Goal: Transaction & Acquisition: Purchase product/service

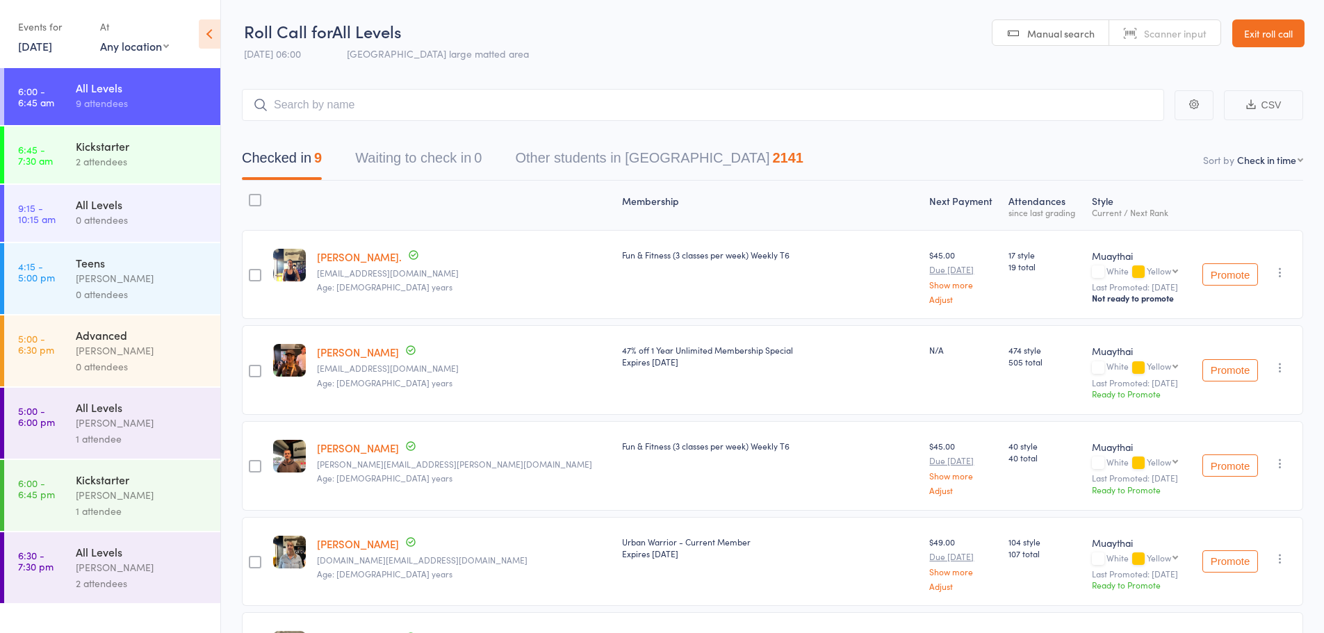
select select "4"
click at [1276, 37] on link "Exit roll call" at bounding box center [1268, 33] width 72 height 28
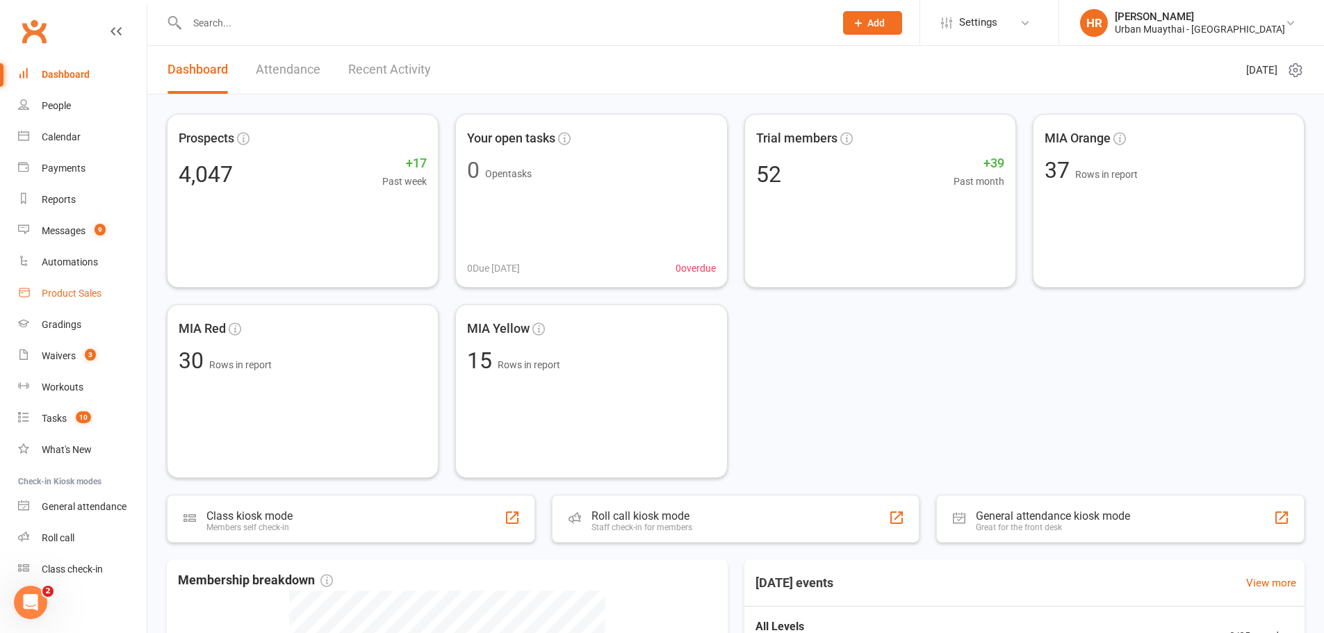
click at [105, 297] on link "Product Sales" at bounding box center [82, 293] width 129 height 31
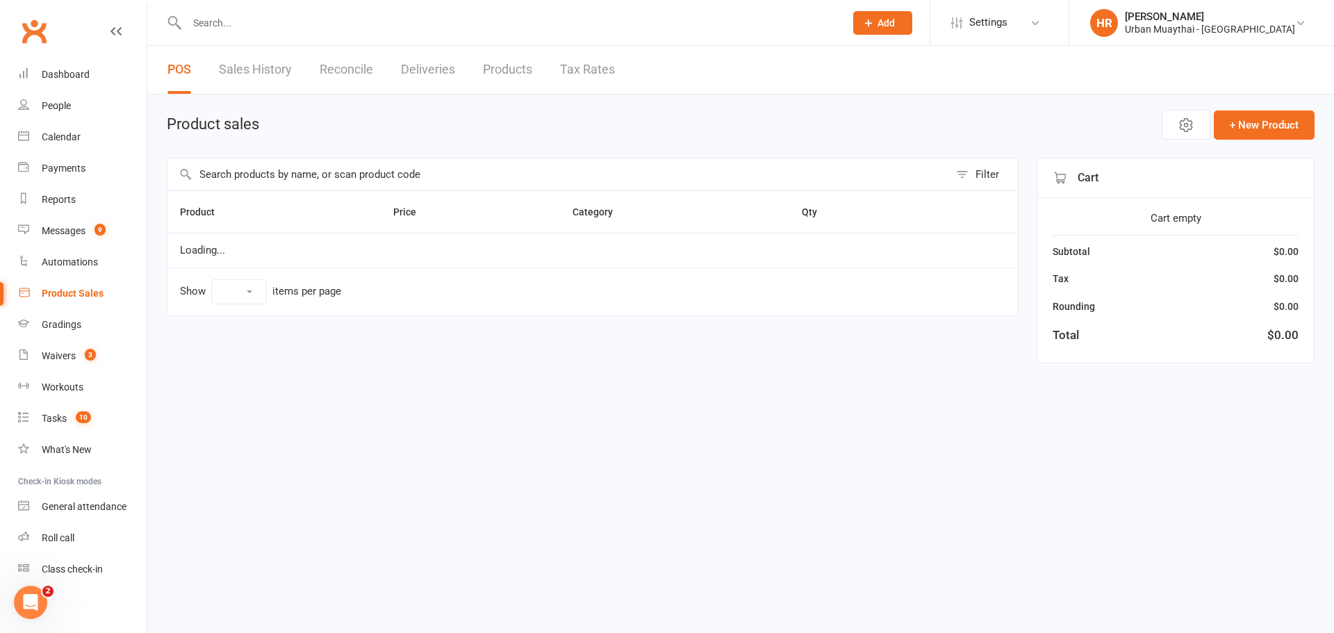
select select "10"
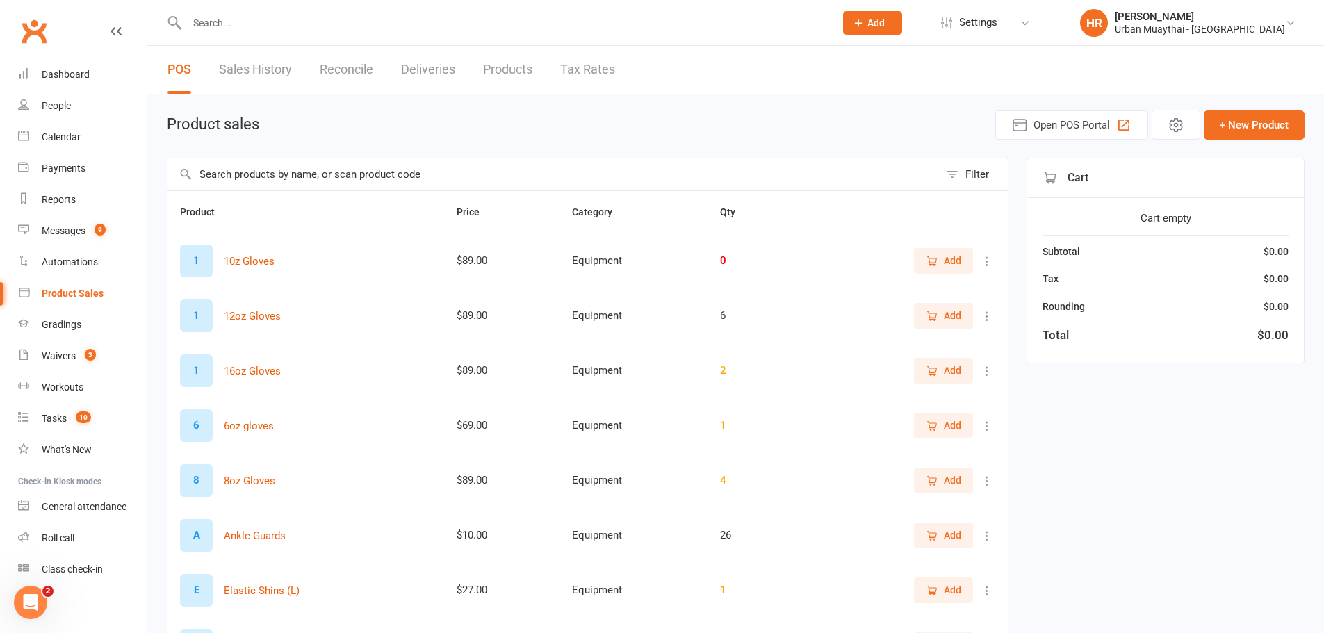
click at [540, 179] on input "text" at bounding box center [552, 174] width 771 height 32
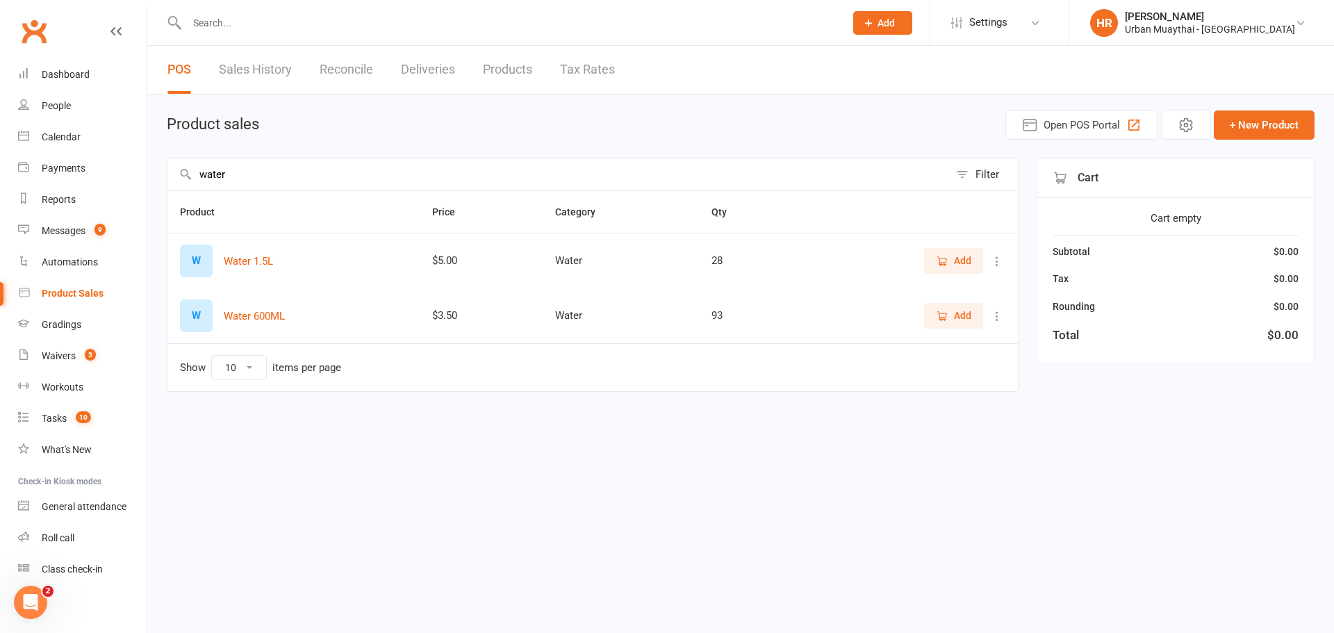
type input "water"
click at [958, 262] on span "Add" at bounding box center [962, 260] width 17 height 15
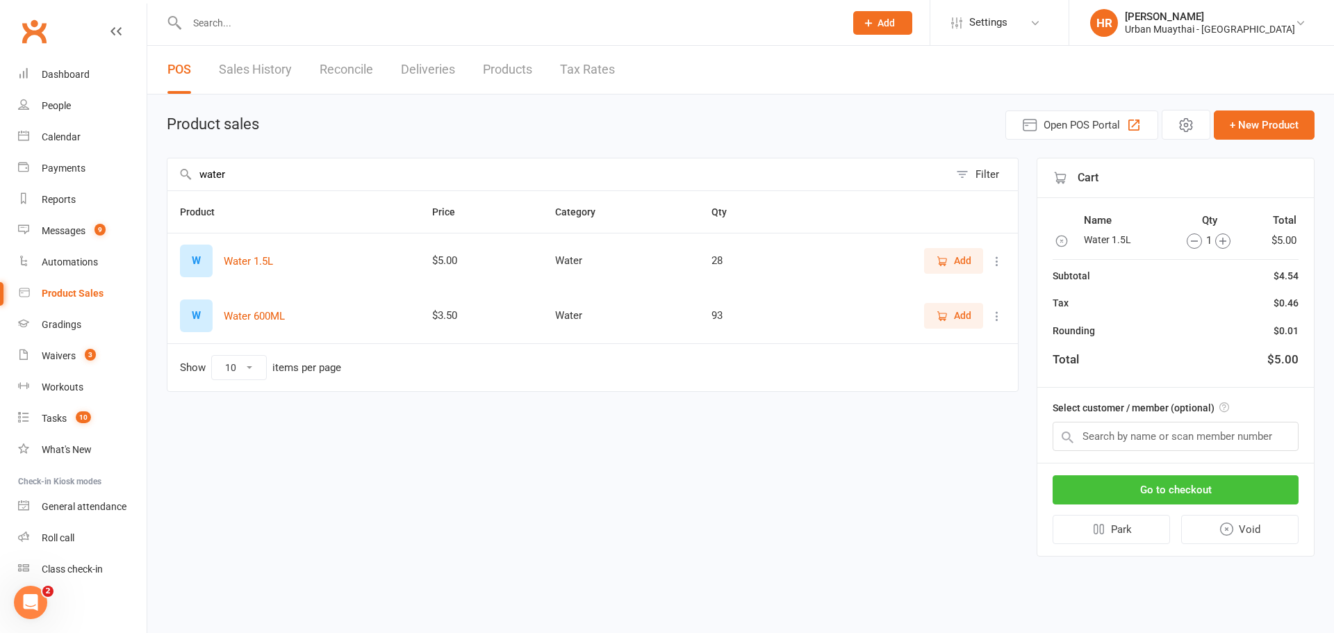
click at [1160, 496] on button "Go to checkout" at bounding box center [1176, 489] width 246 height 29
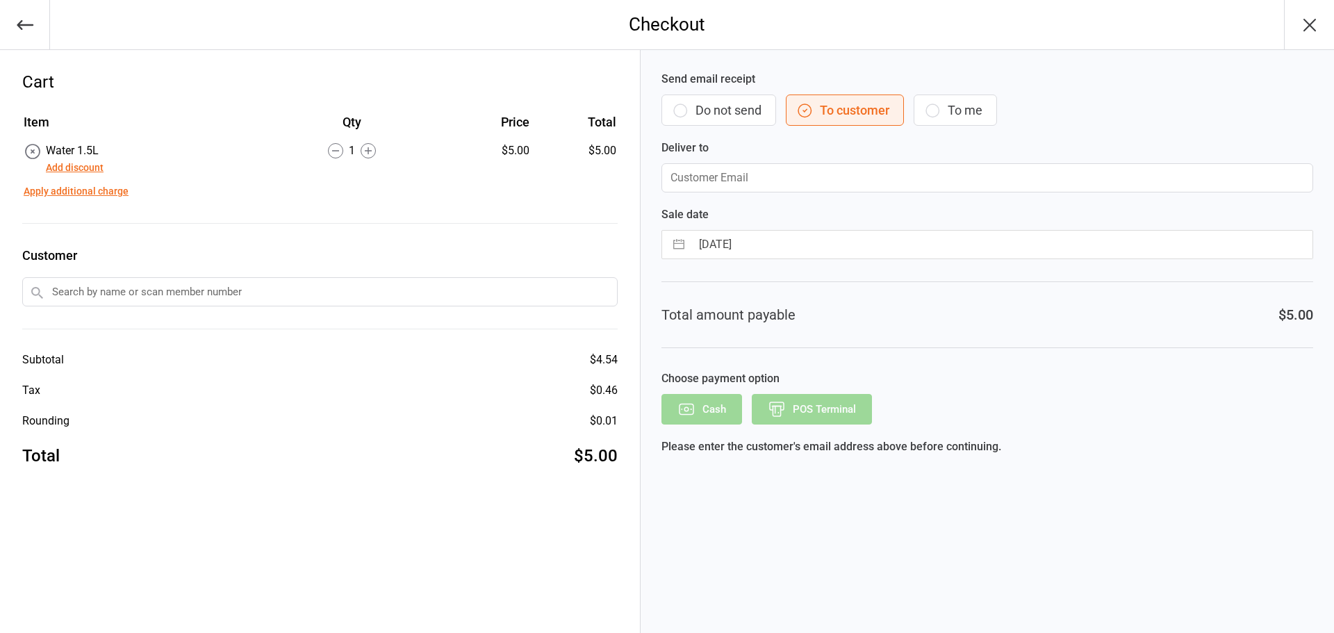
click at [733, 84] on label "Send email receipt" at bounding box center [988, 79] width 652 height 17
click at [726, 108] on button "Do not send" at bounding box center [719, 110] width 115 height 31
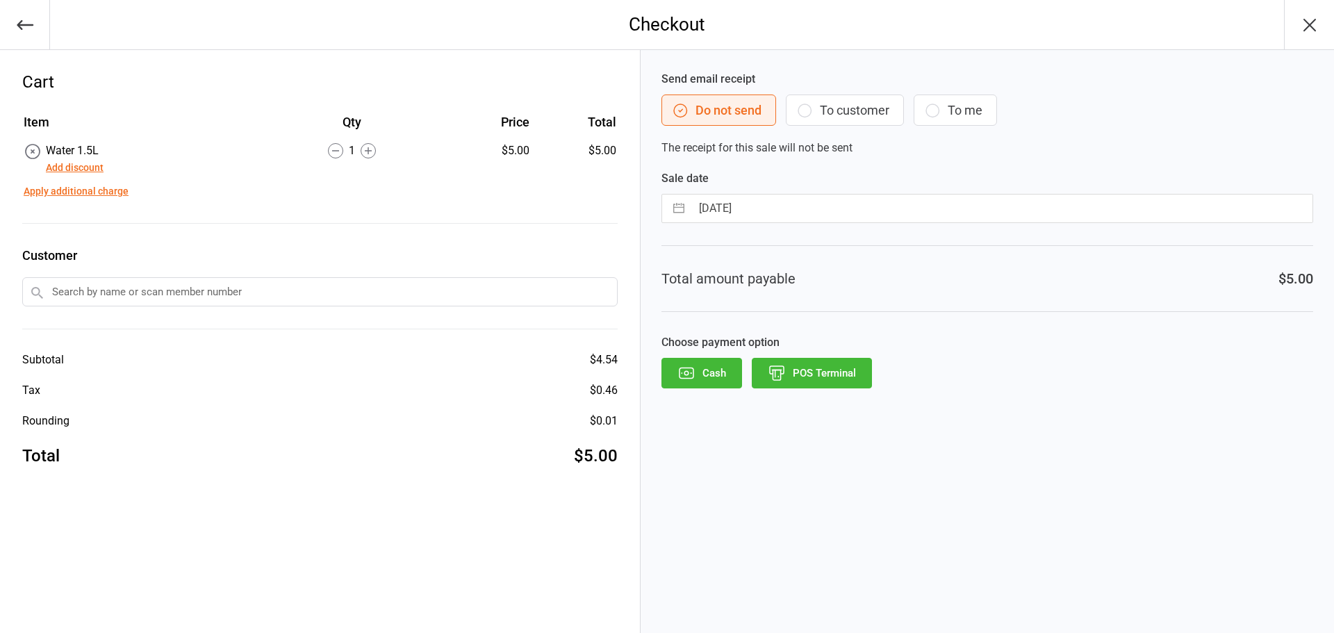
click at [834, 388] on button "POS Terminal" at bounding box center [812, 373] width 120 height 31
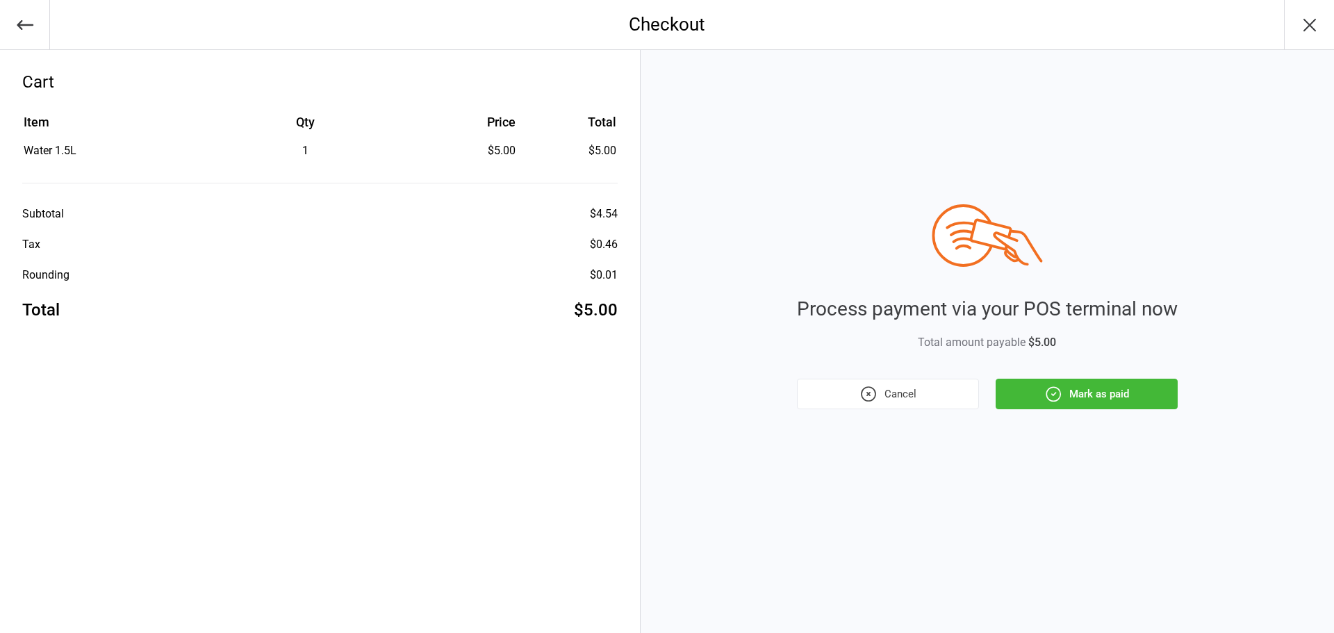
click at [1121, 393] on button "Mark as paid" at bounding box center [1087, 394] width 182 height 31
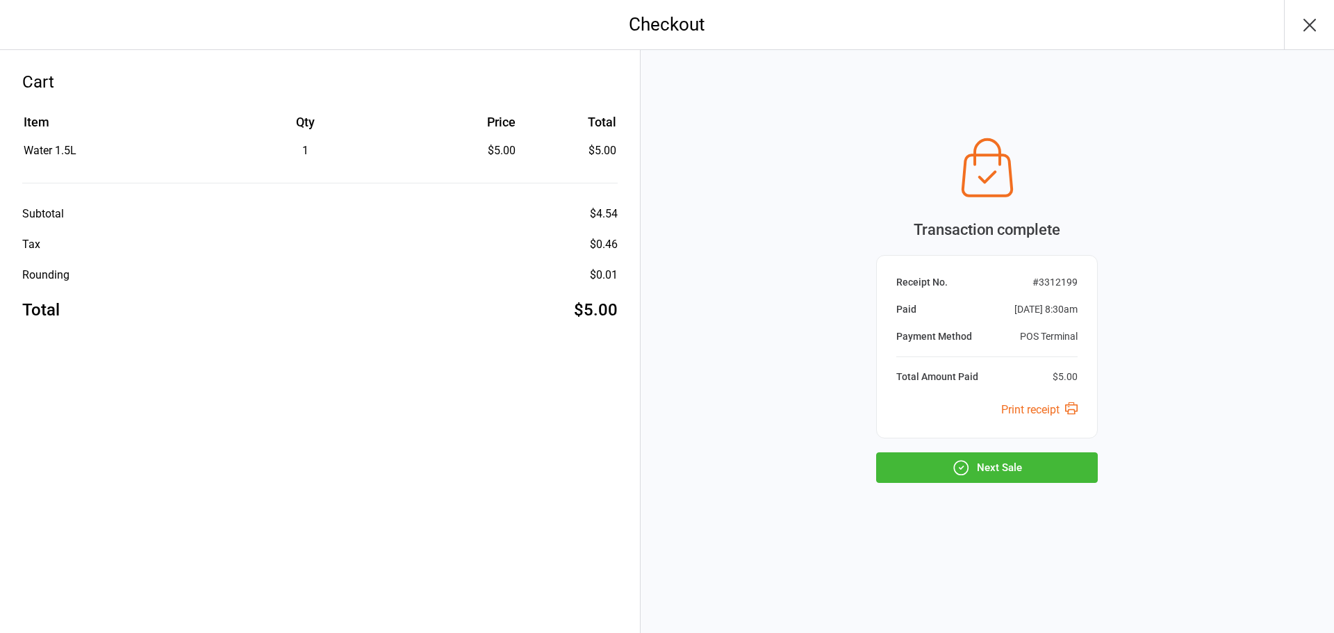
click at [1074, 471] on button "Next Sale" at bounding box center [987, 467] width 222 height 31
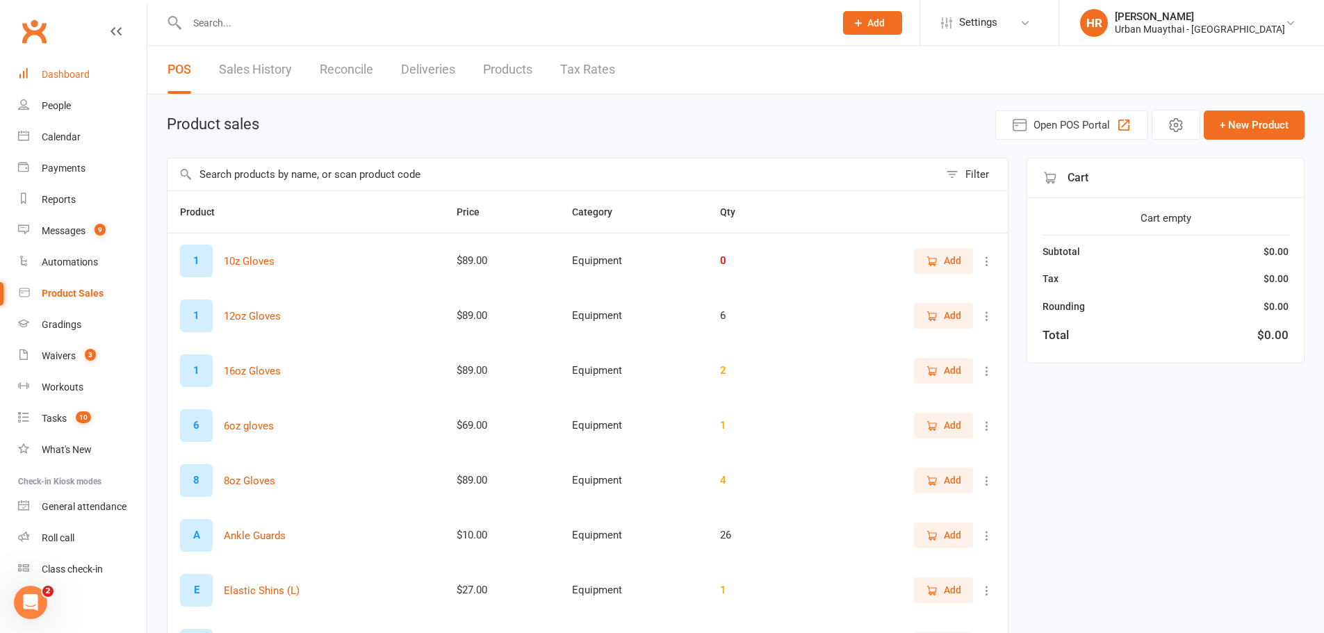
click at [78, 84] on link "Dashboard" at bounding box center [82, 74] width 129 height 31
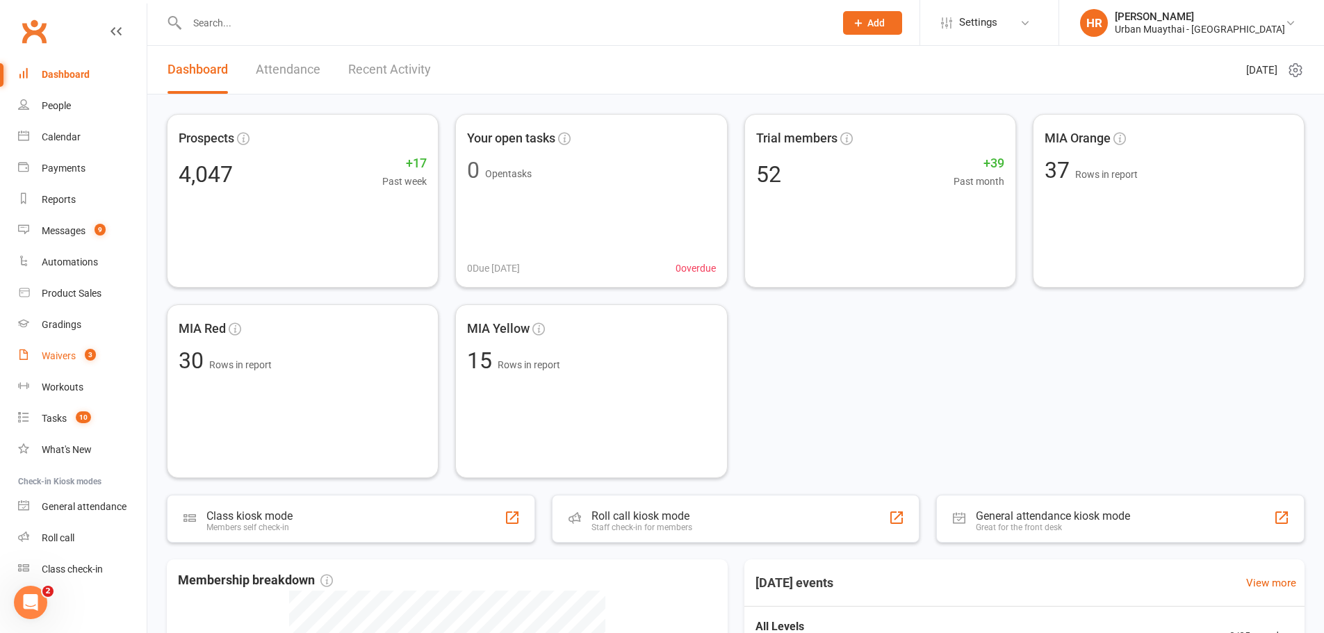
click at [115, 368] on link "Waivers 3" at bounding box center [82, 356] width 129 height 31
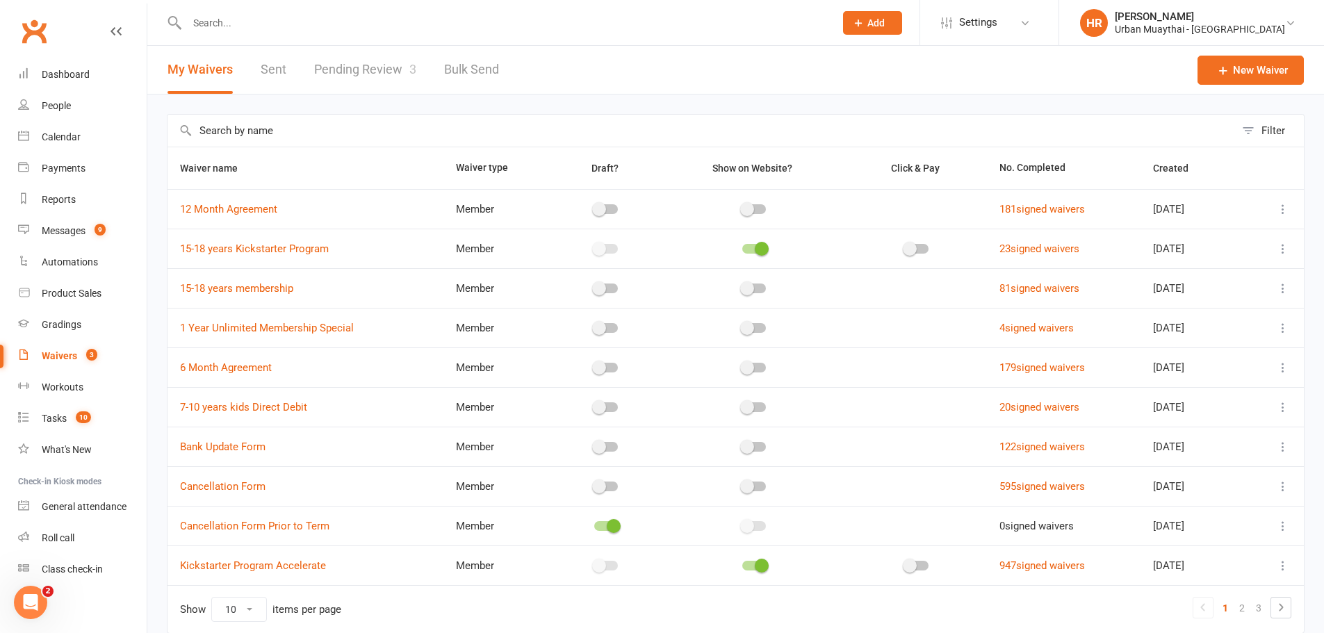
click at [375, 85] on link "Pending Review 3" at bounding box center [365, 70] width 102 height 48
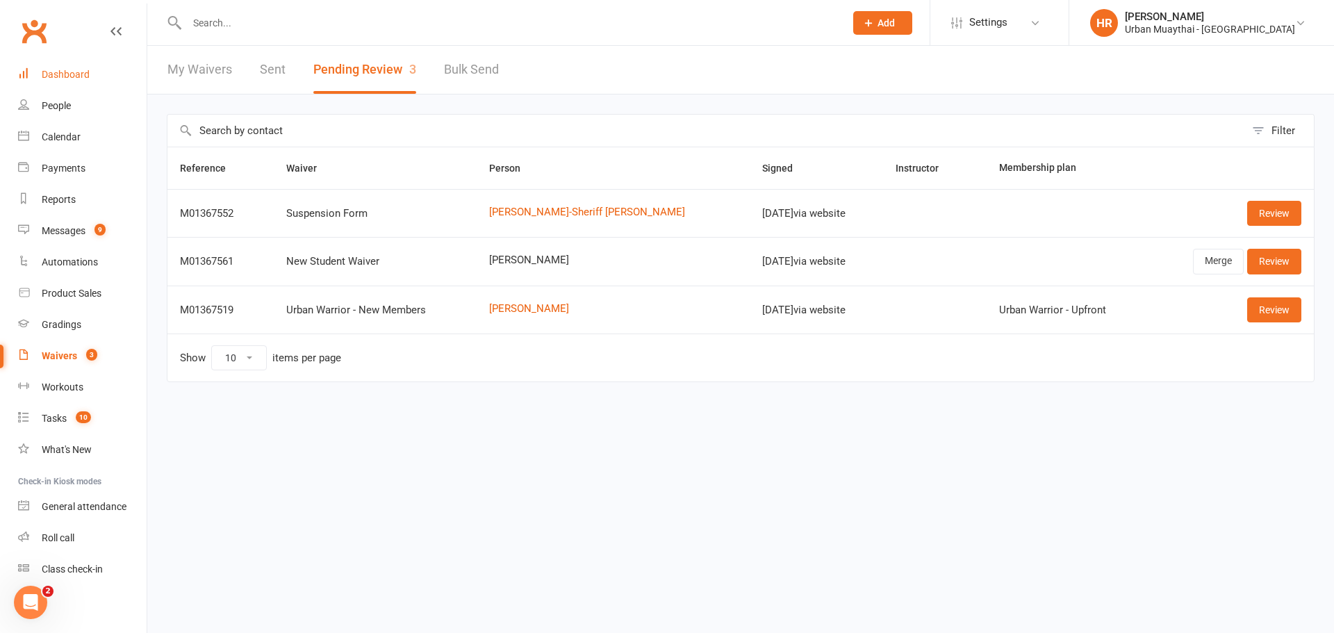
click at [96, 76] on link "Dashboard" at bounding box center [82, 74] width 129 height 31
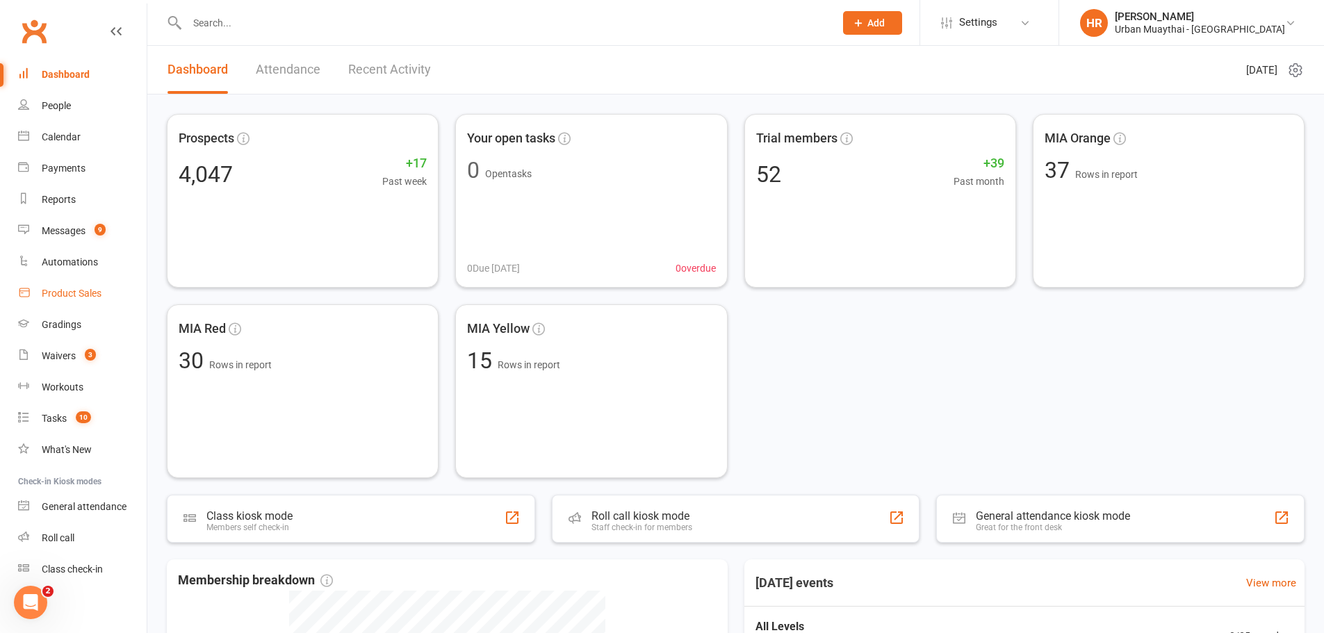
click at [108, 296] on link "Product Sales" at bounding box center [82, 293] width 129 height 31
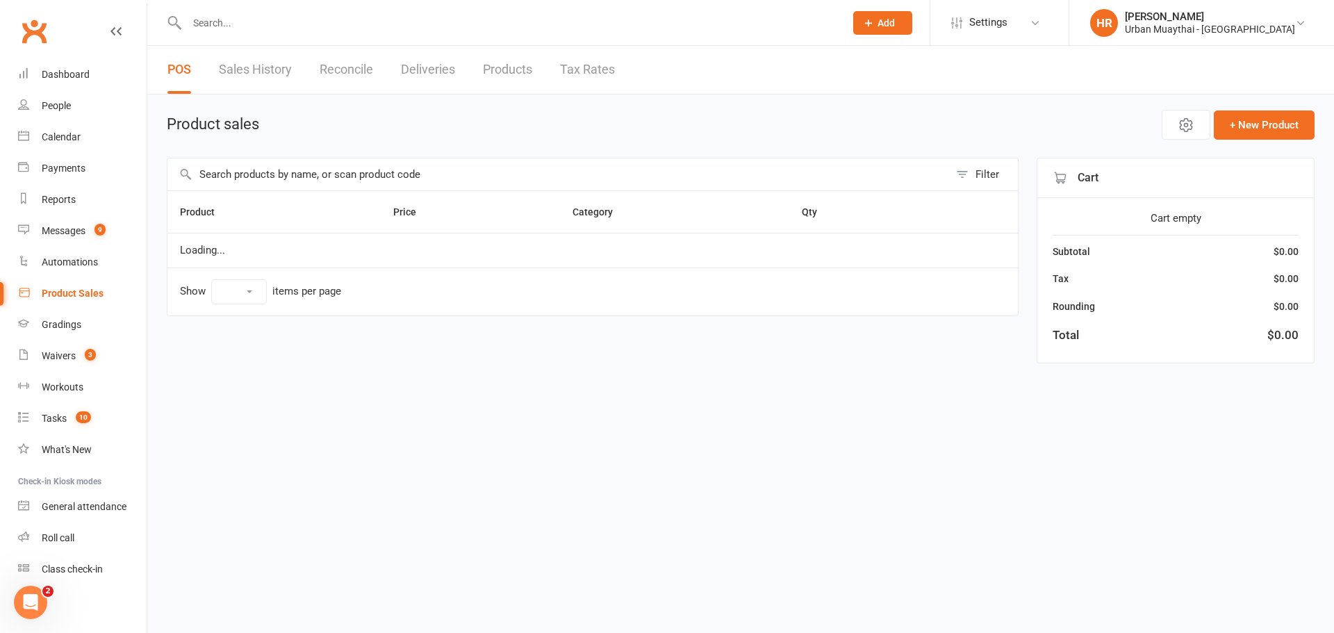
select select "10"
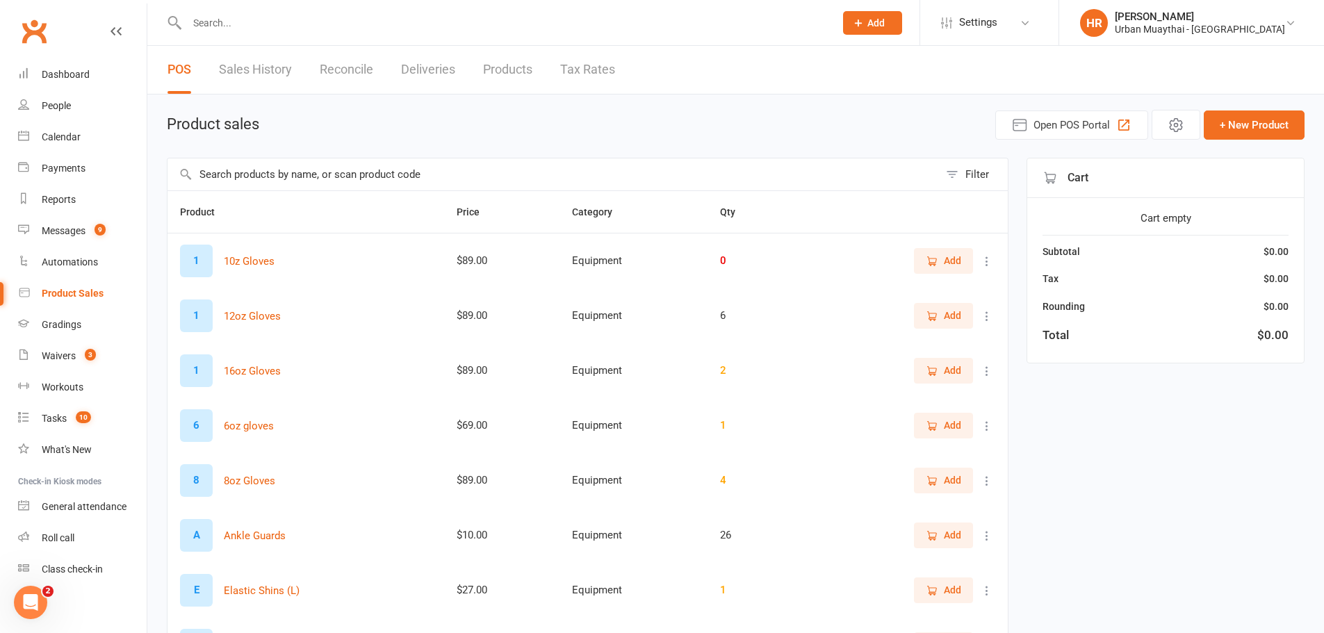
click at [489, 66] on link "Products" at bounding box center [507, 70] width 49 height 48
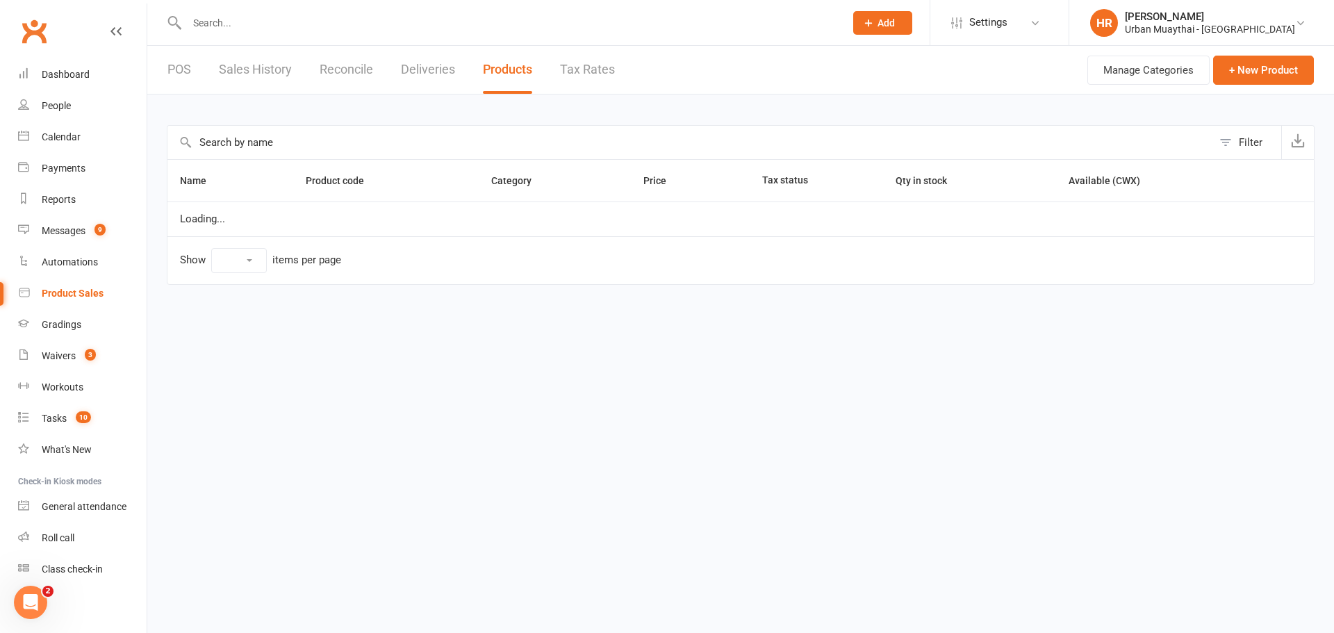
select select "10"
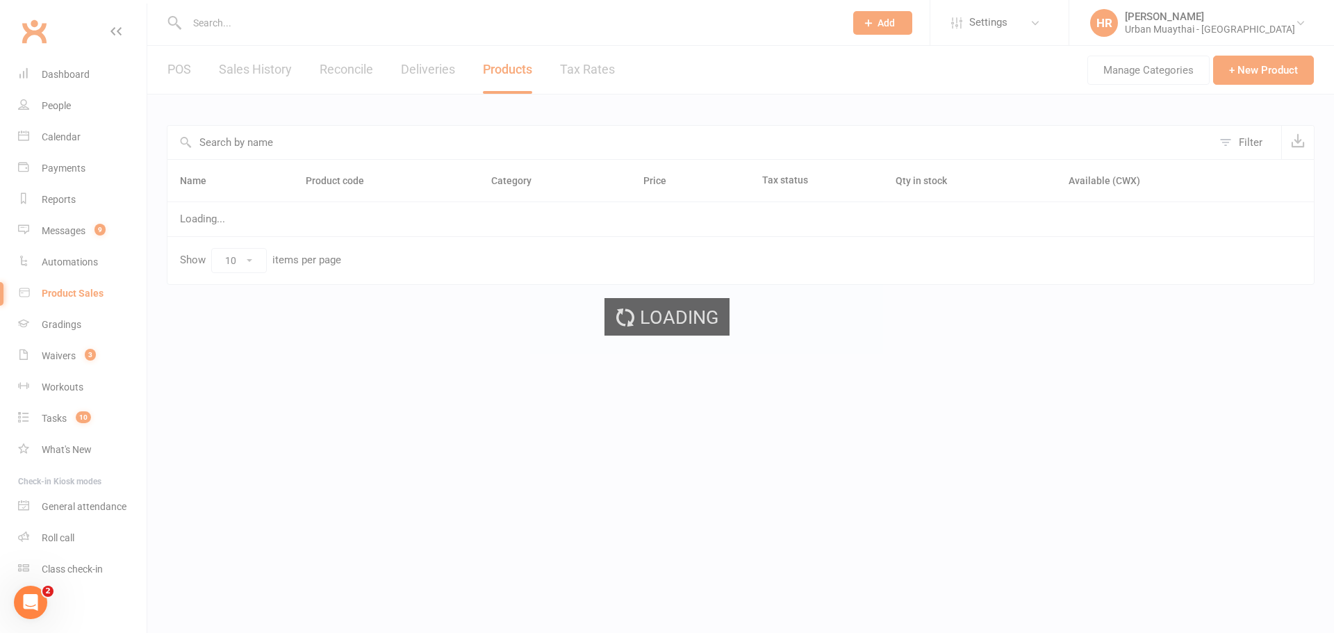
click at [453, 133] on input "text" at bounding box center [689, 142] width 1045 height 33
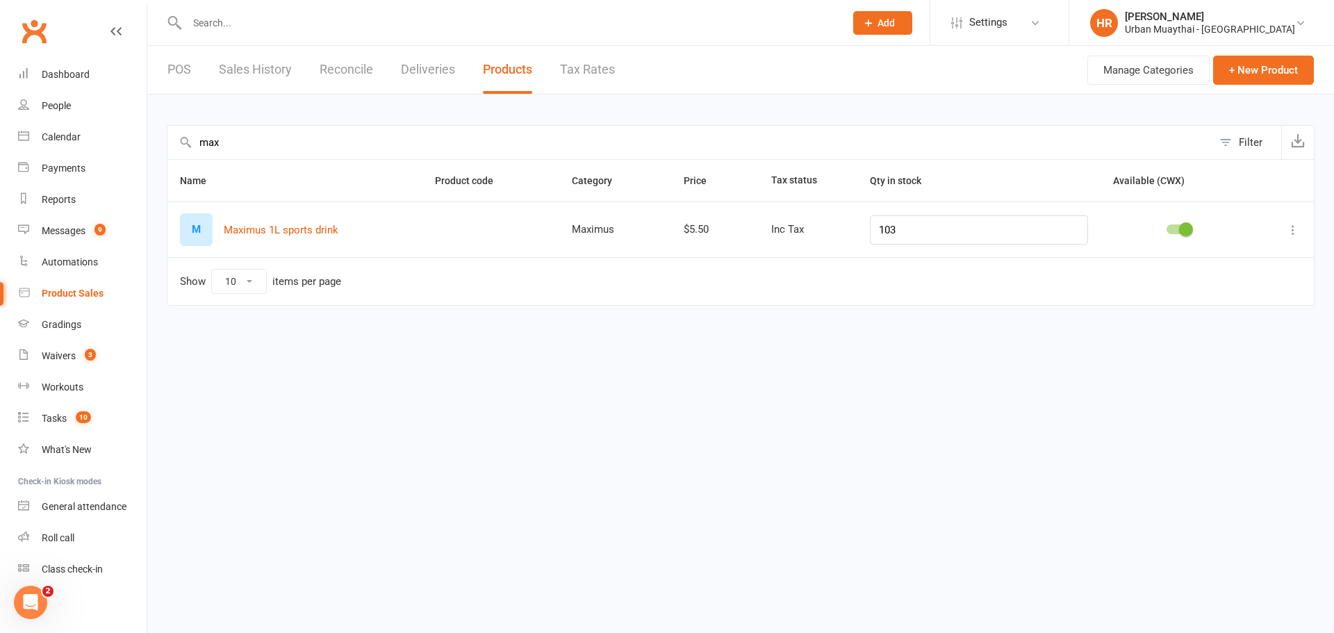
type input "max"
click at [187, 73] on link "POS" at bounding box center [179, 70] width 24 height 48
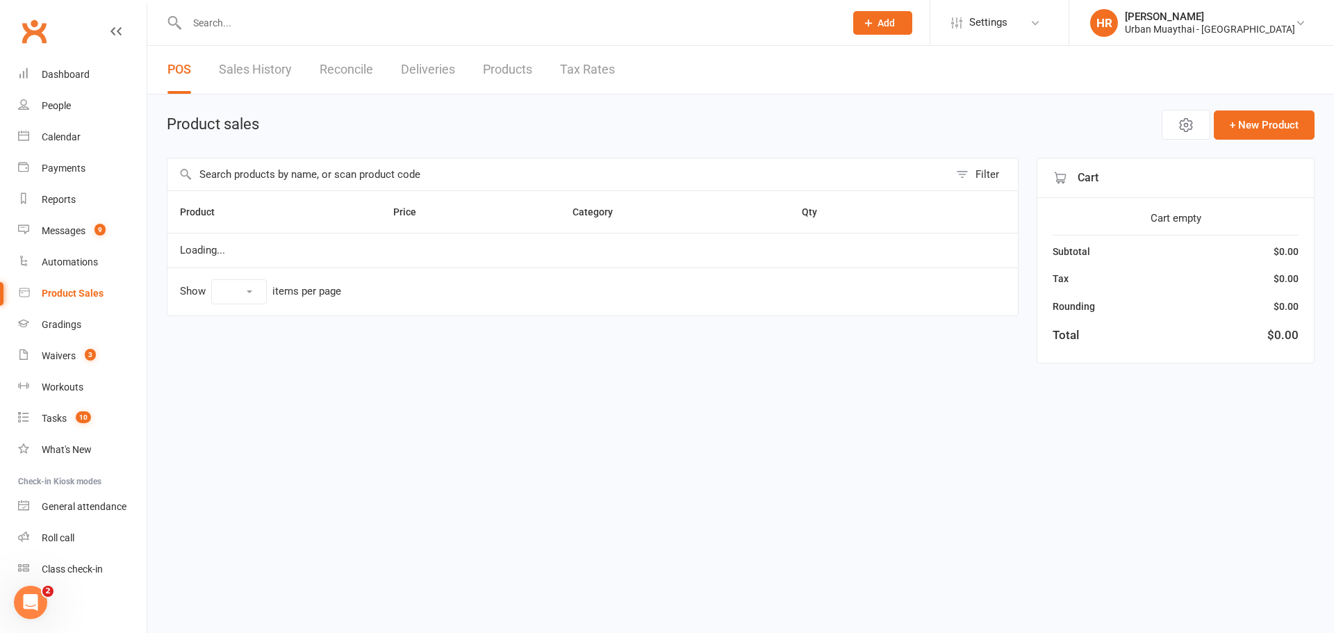
select select "10"
click at [494, 181] on input "text" at bounding box center [558, 174] width 782 height 32
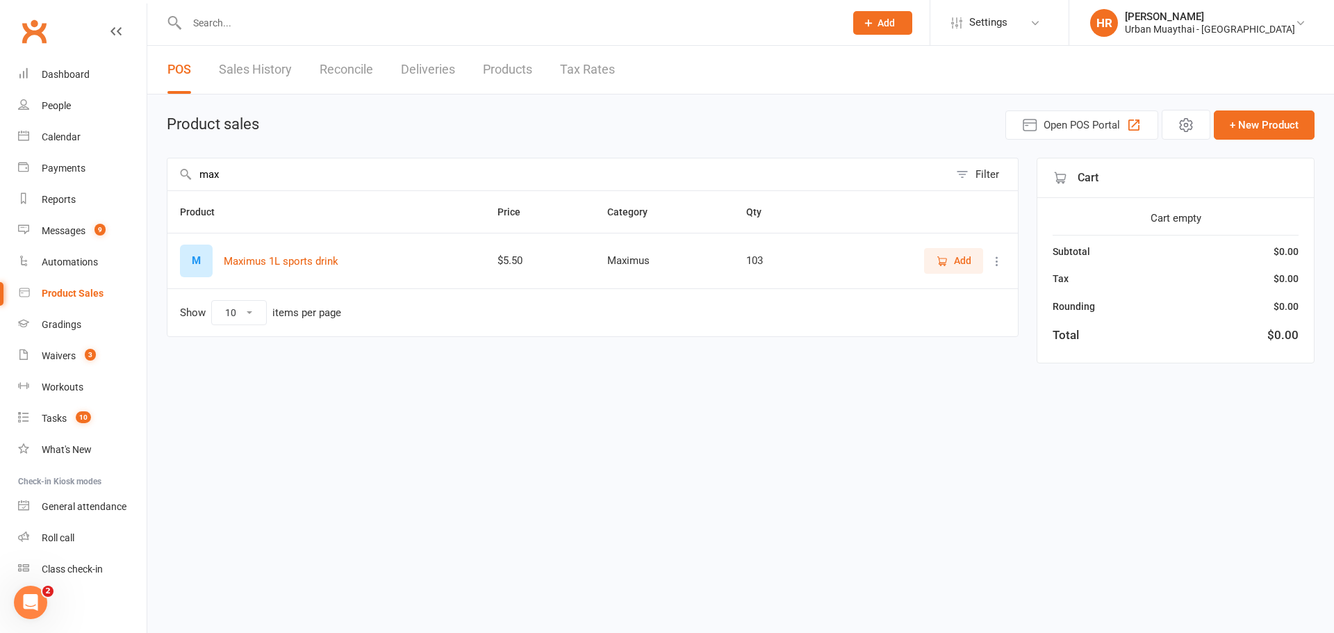
type input "max"
click at [948, 268] on span "Add" at bounding box center [953, 260] width 35 height 15
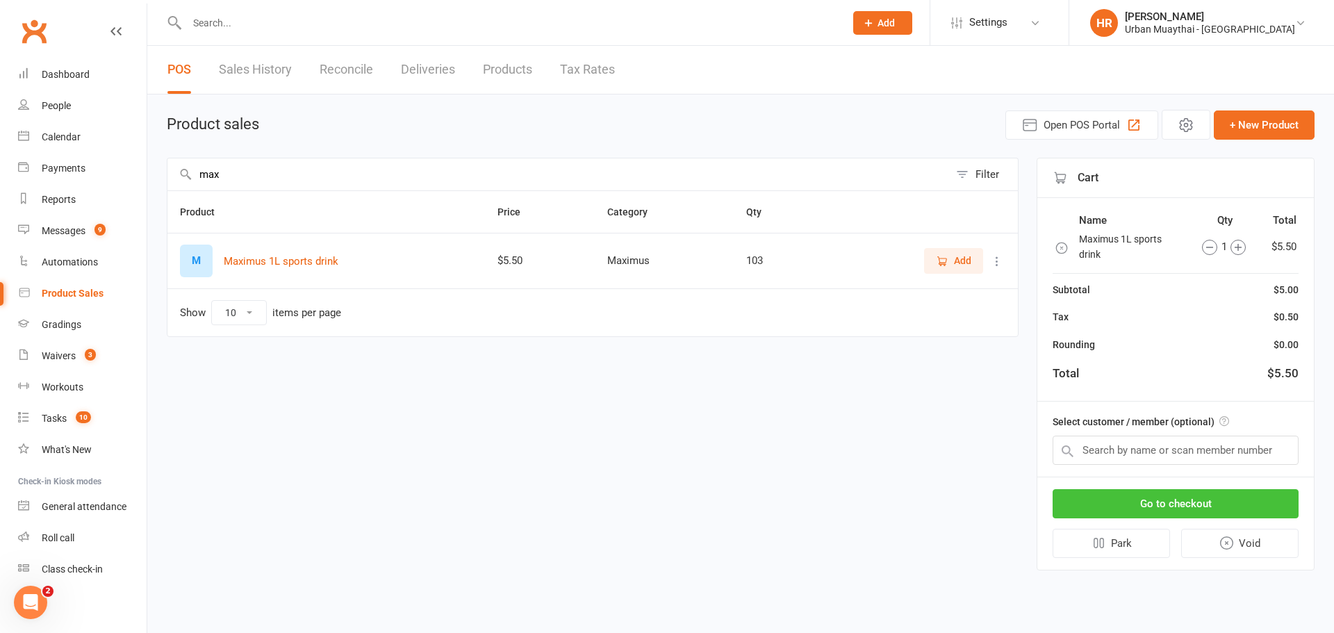
click at [1093, 496] on button "Go to checkout" at bounding box center [1176, 503] width 246 height 29
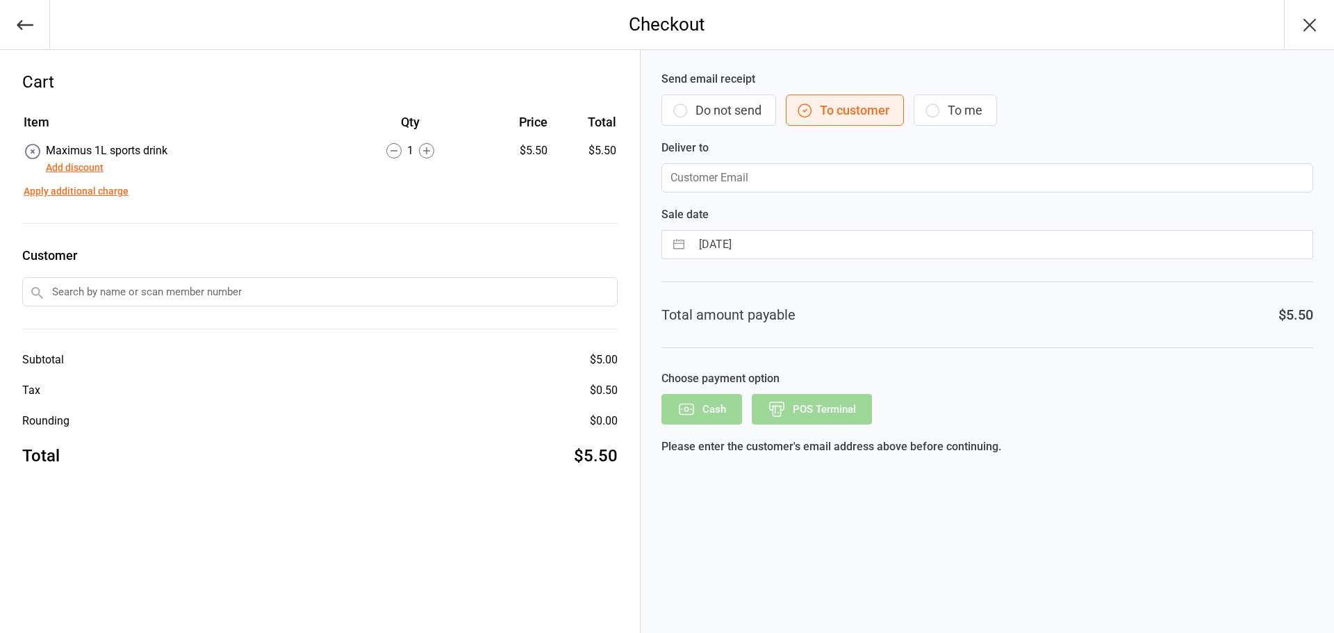
click at [743, 111] on button "Do not send" at bounding box center [719, 110] width 115 height 31
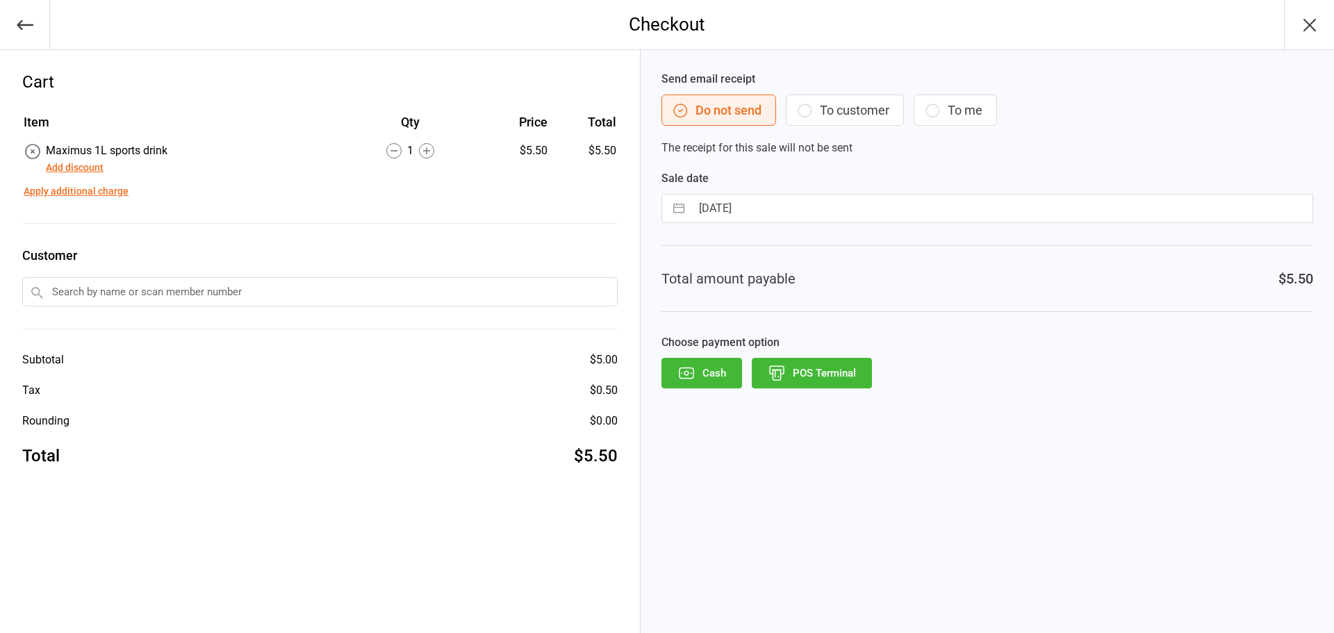
click at [827, 376] on button "POS Terminal" at bounding box center [812, 373] width 120 height 31
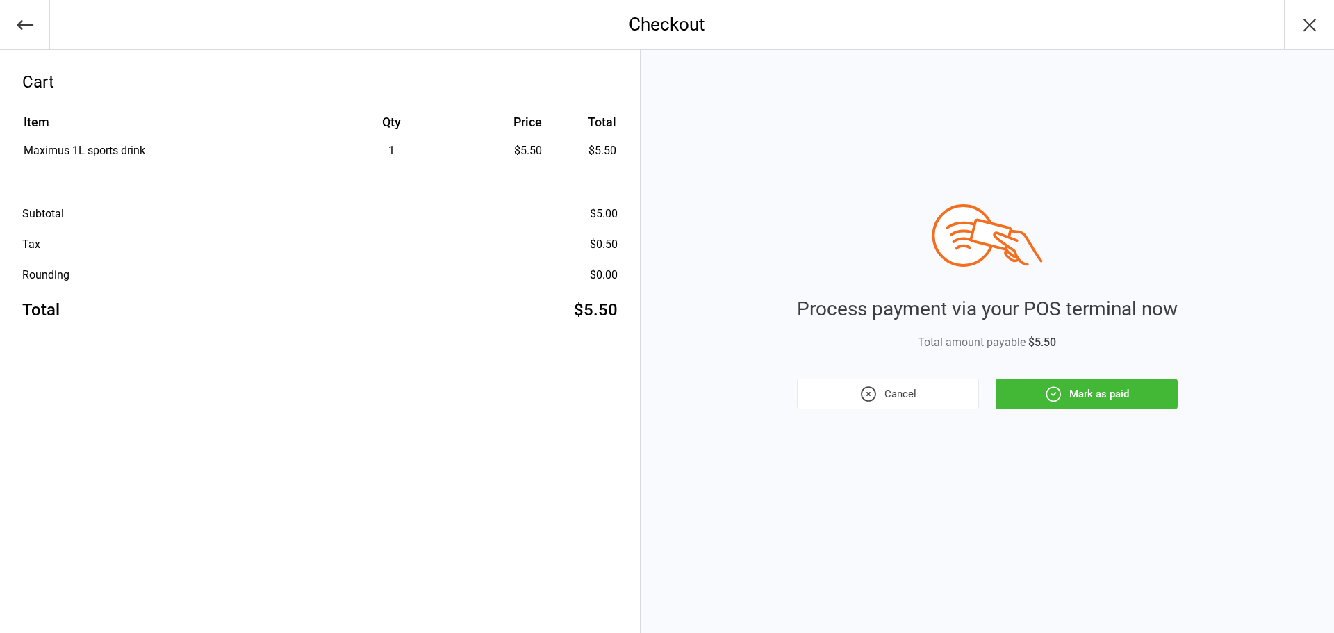
click at [1068, 390] on button "Mark as paid" at bounding box center [1087, 394] width 182 height 31
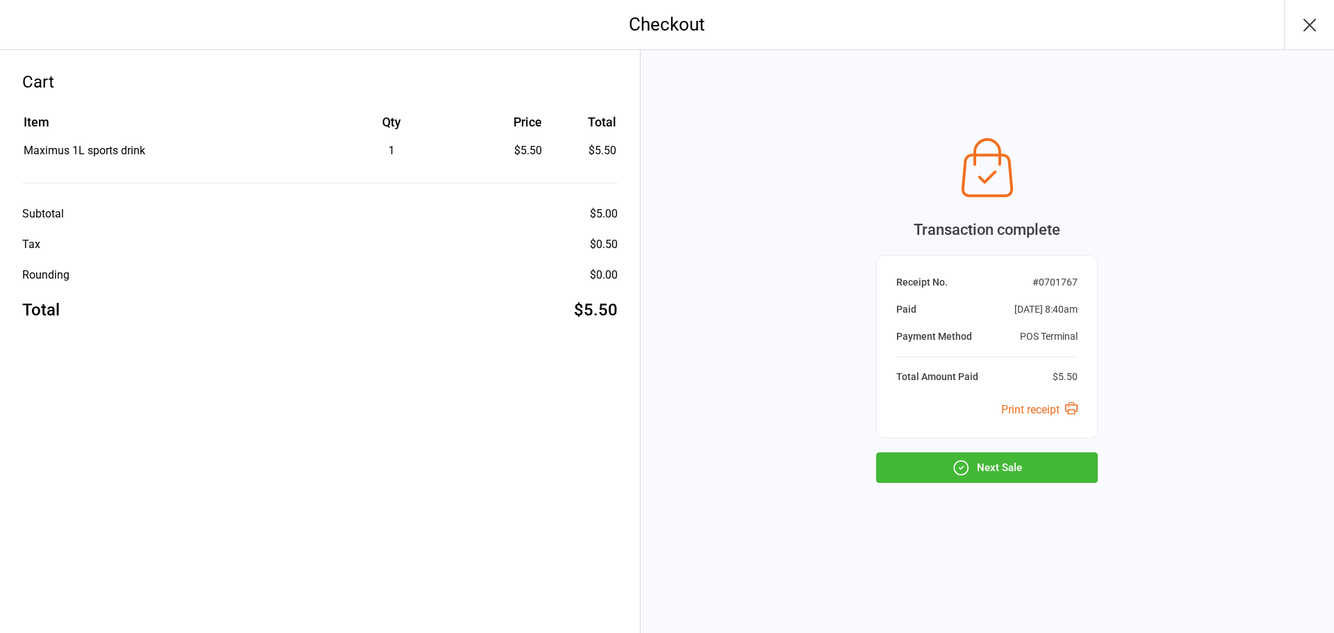
click at [1014, 472] on button "Next Sale" at bounding box center [987, 467] width 222 height 31
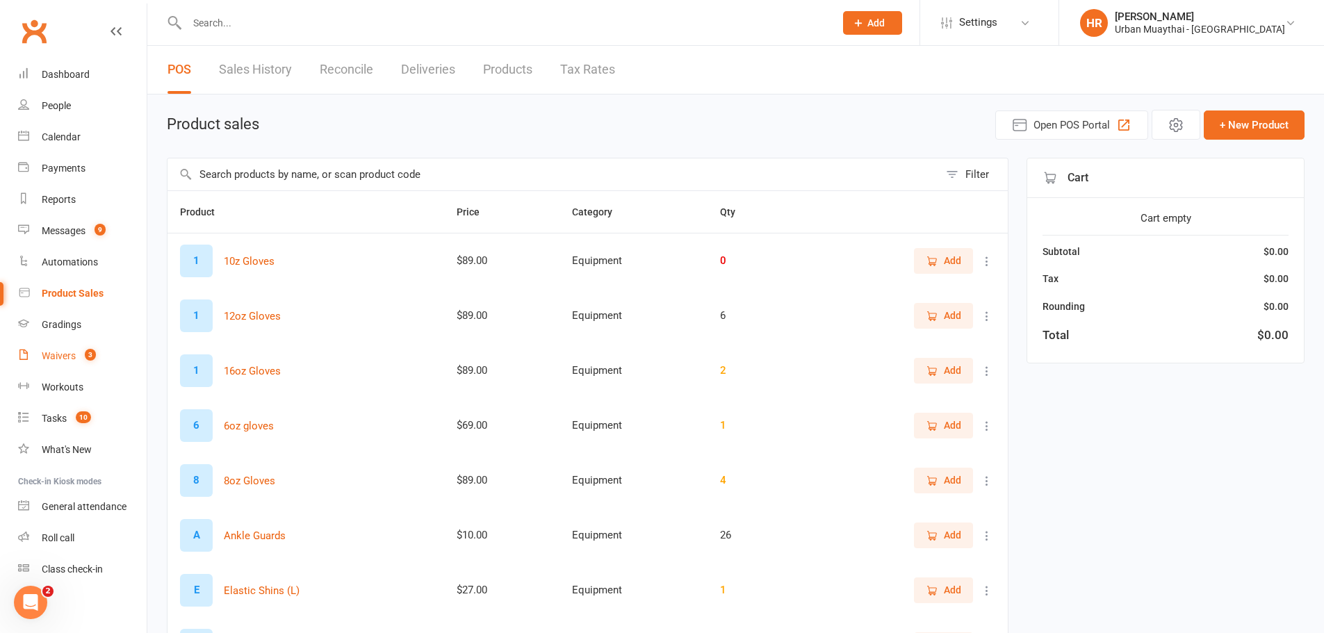
click at [76, 353] on link "Waivers 3" at bounding box center [82, 356] width 129 height 31
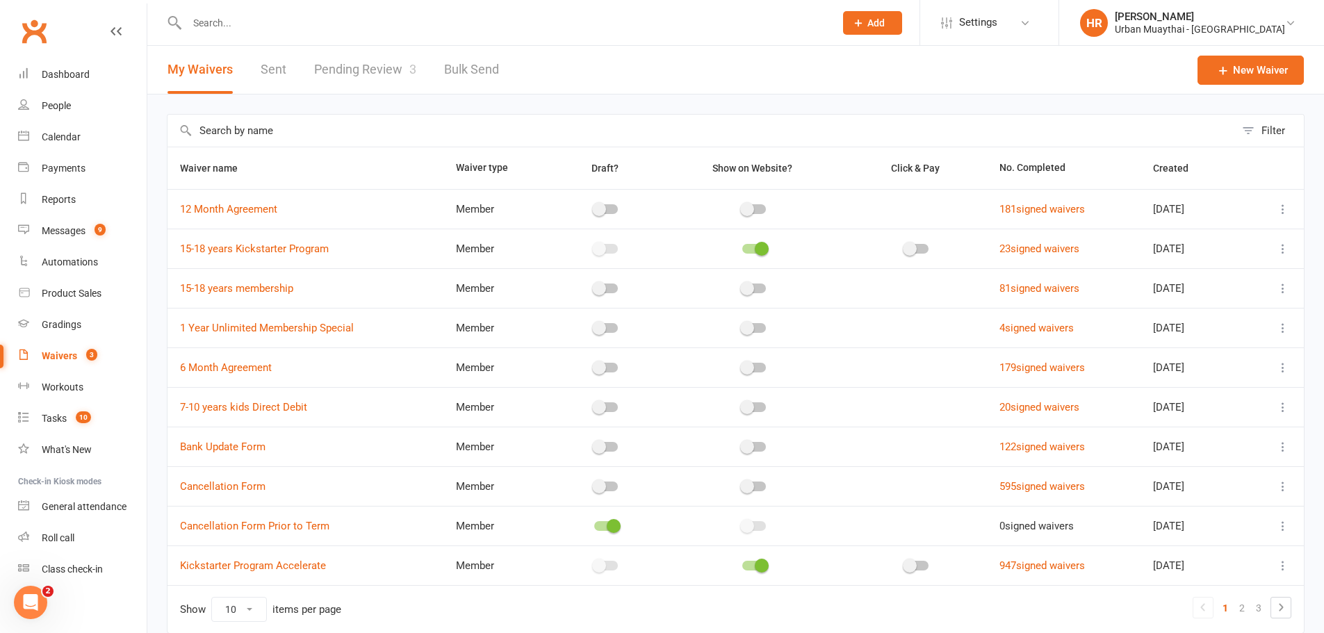
click at [377, 74] on link "Pending Review 3" at bounding box center [365, 70] width 102 height 48
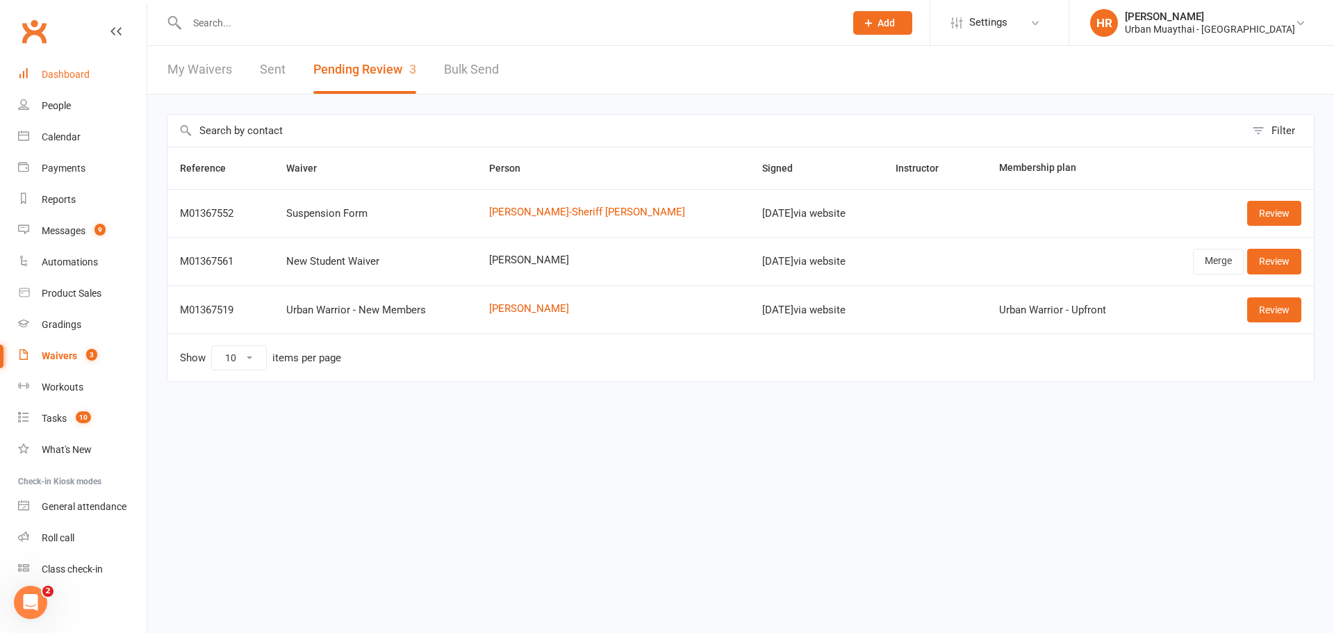
click at [48, 69] on div "Dashboard" at bounding box center [66, 74] width 48 height 11
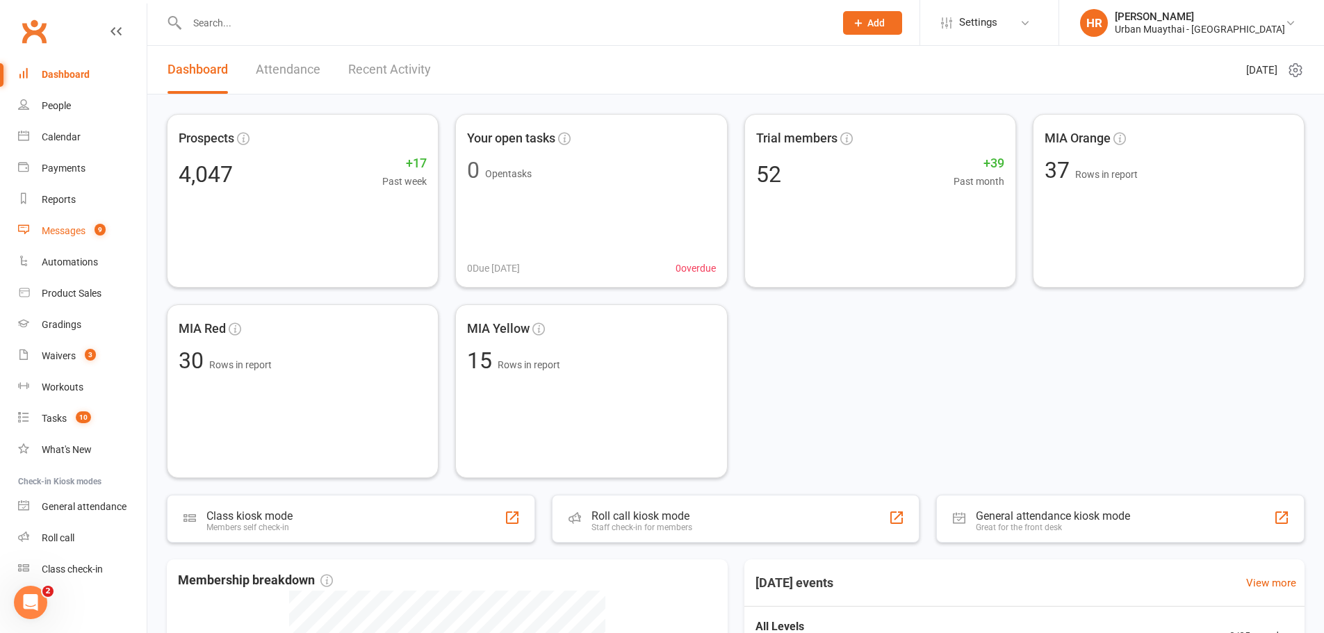
click at [51, 232] on div "Messages" at bounding box center [64, 230] width 44 height 11
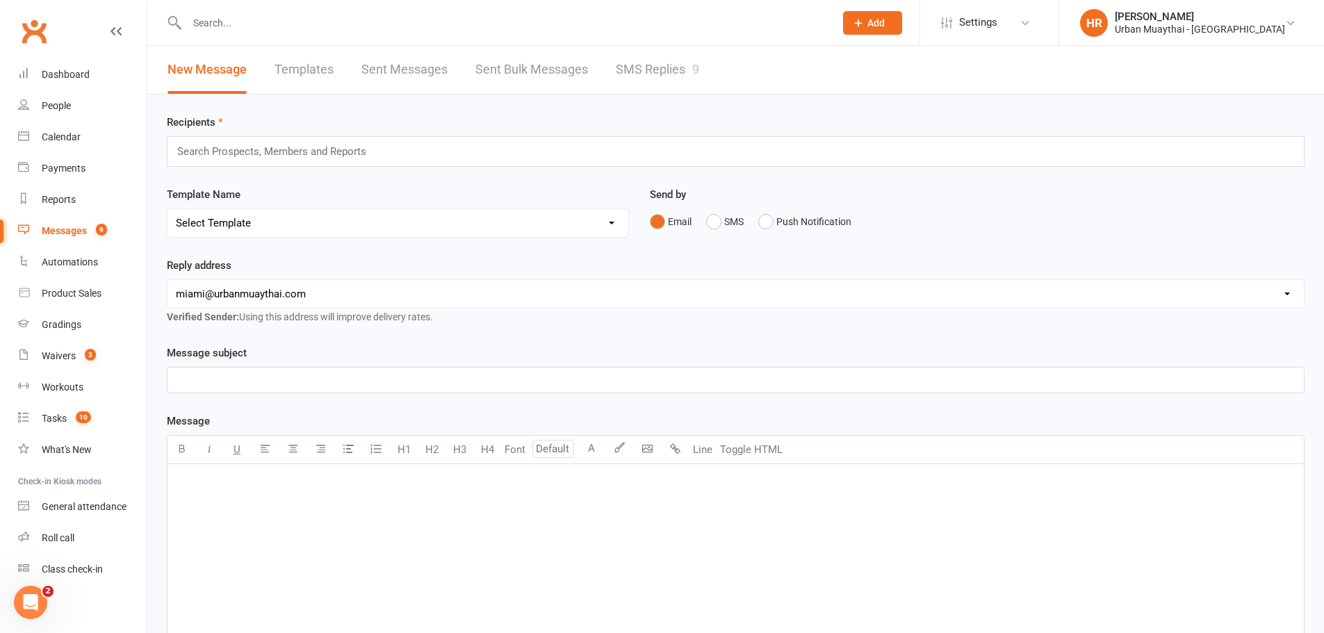
click at [653, 81] on link "SMS Replies 9" at bounding box center [657, 70] width 83 height 48
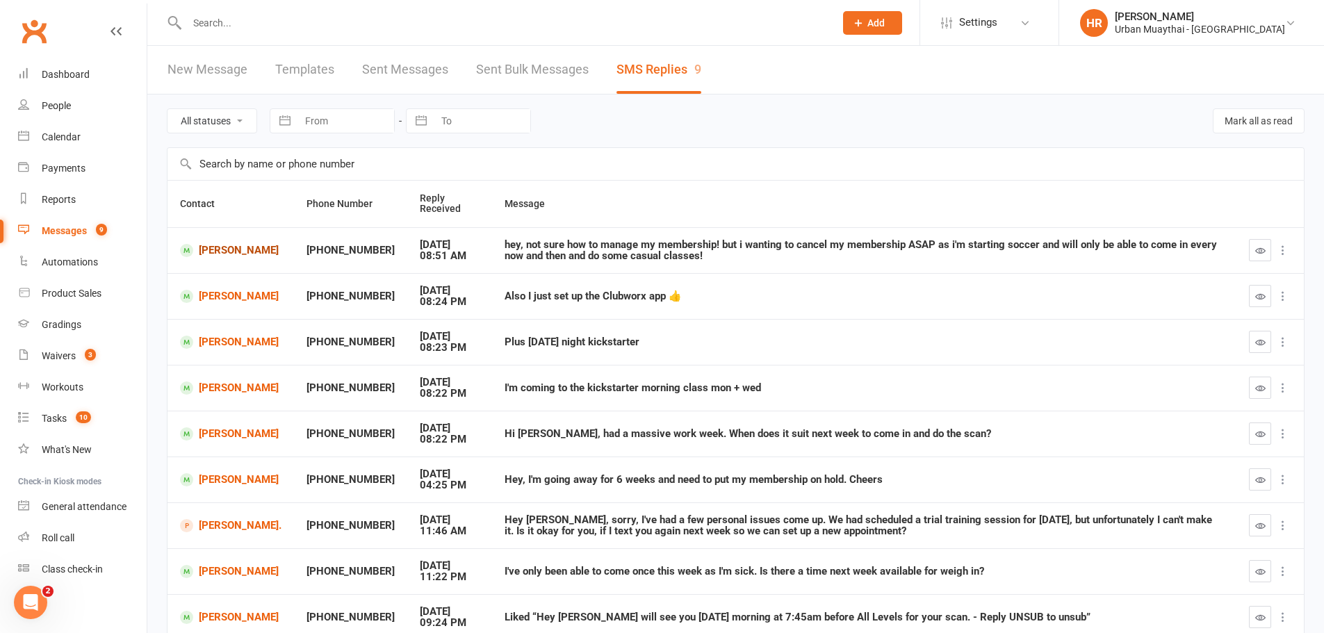
click at [221, 248] on link "Erin Blackman" at bounding box center [230, 250] width 101 height 13
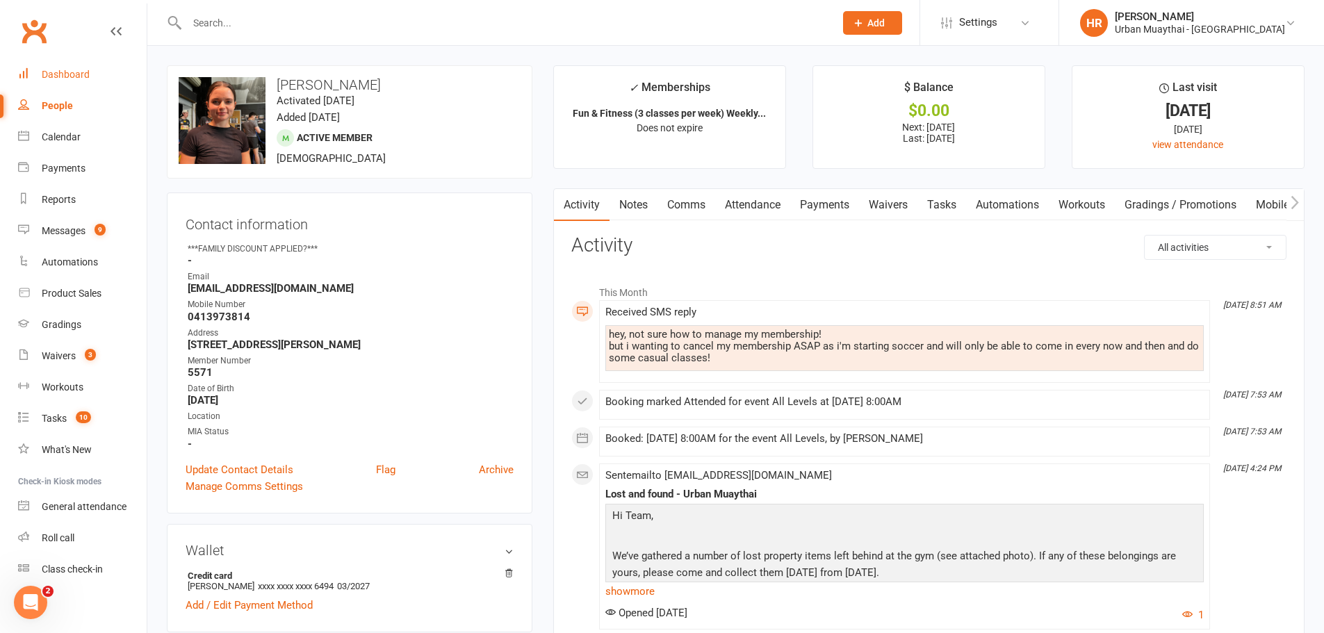
click at [83, 74] on div "Dashboard" at bounding box center [66, 74] width 48 height 11
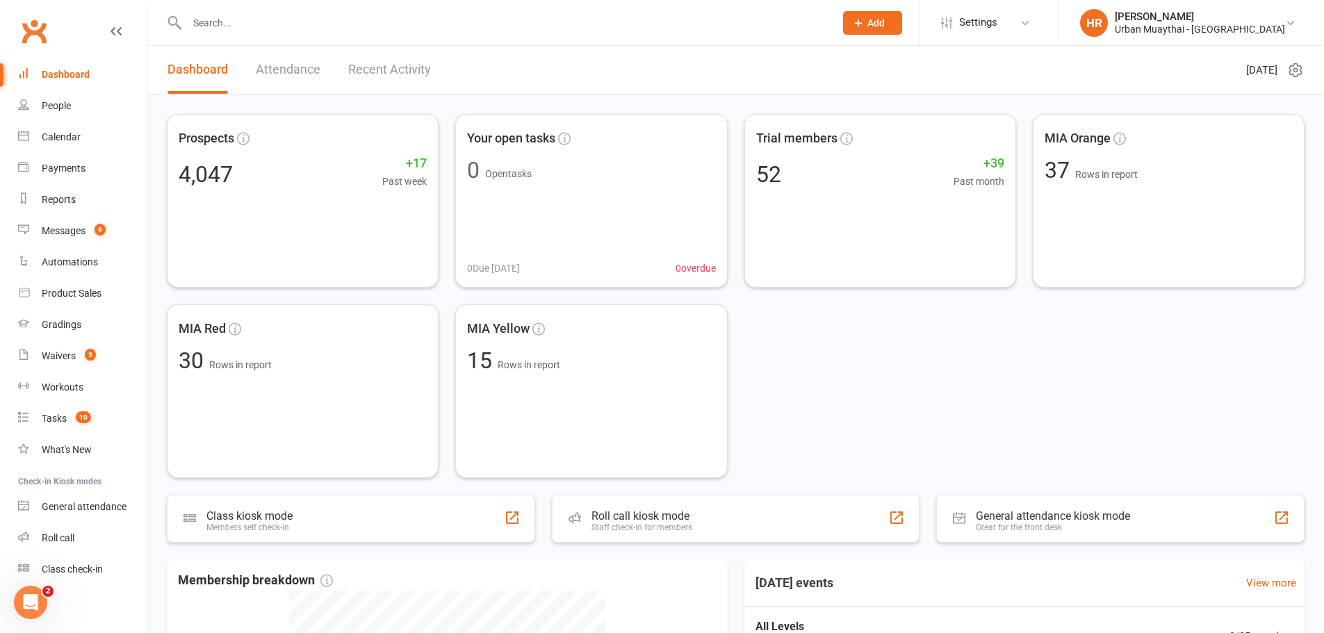
click at [1022, 415] on div "Prospects 4,047 +17 Past week Your open tasks 0 Open tasks 0 Due today 0 overdu…" at bounding box center [736, 296] width 1138 height 364
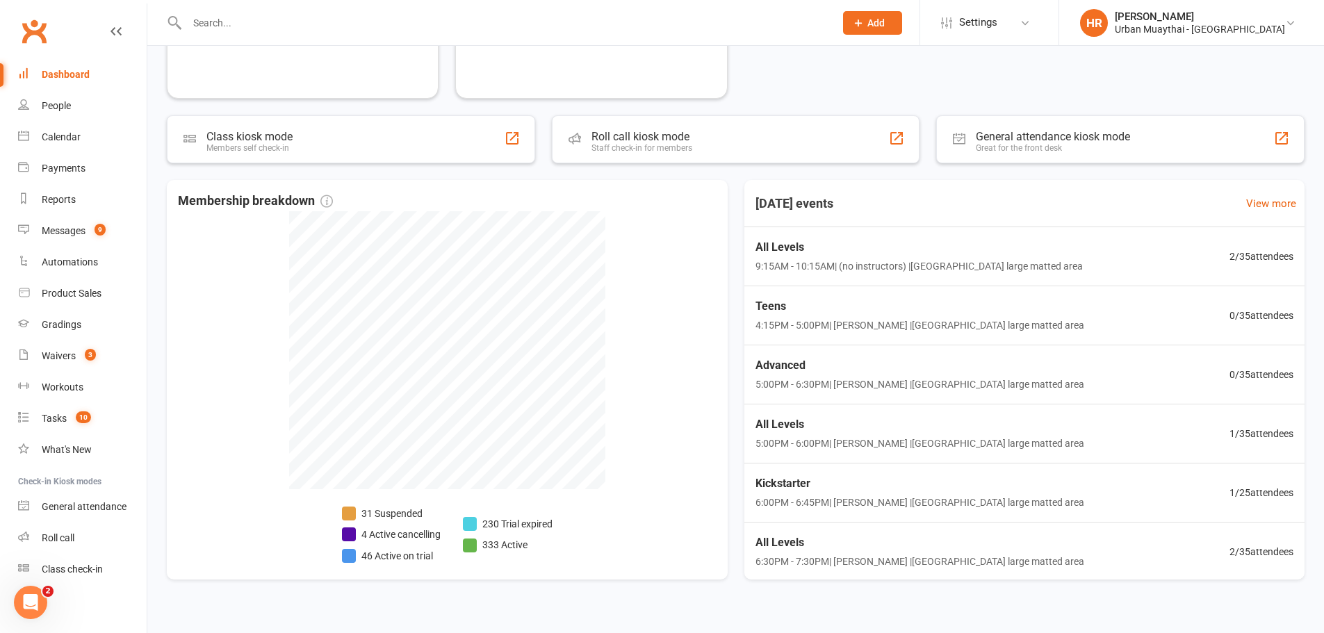
scroll to position [399, 0]
